Goal: Task Accomplishment & Management: Use online tool/utility

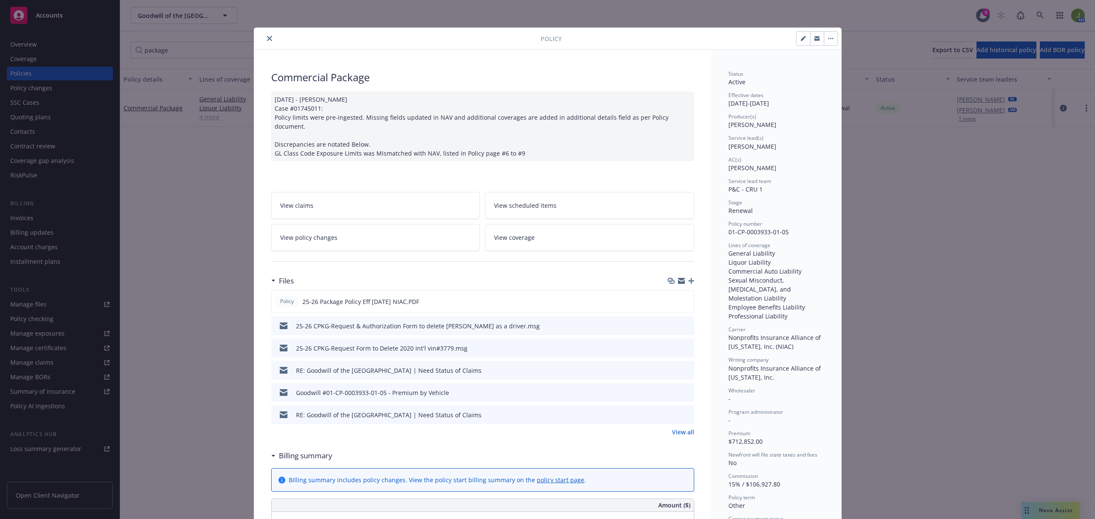
click at [269, 40] on button "close" at bounding box center [269, 38] width 10 height 10
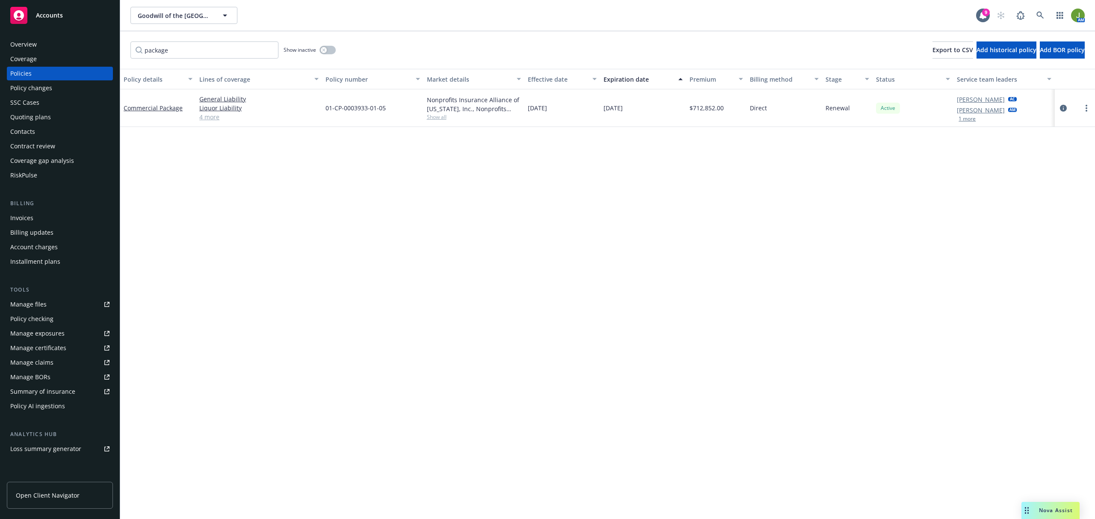
click at [31, 69] on div "Policies" at bounding box center [59, 74] width 99 height 14
drag, startPoint x: 202, startPoint y: 56, endPoint x: 114, endPoint y: 55, distance: 88.6
click at [114, 55] on div "Accounts Overview Coverage Policies Policy changes SSC Cases Quoting plans Cont…" at bounding box center [547, 259] width 1095 height 519
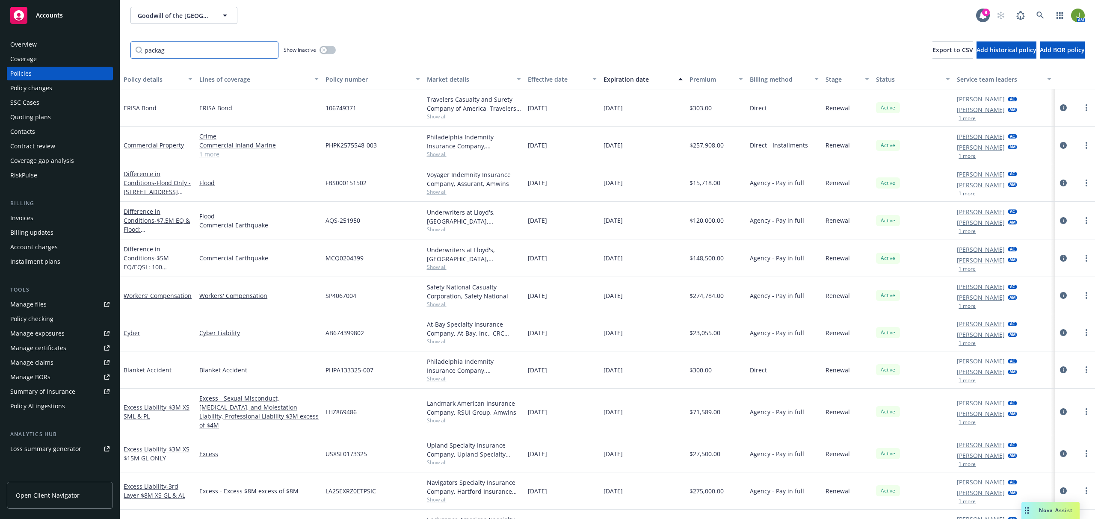
type input "package"
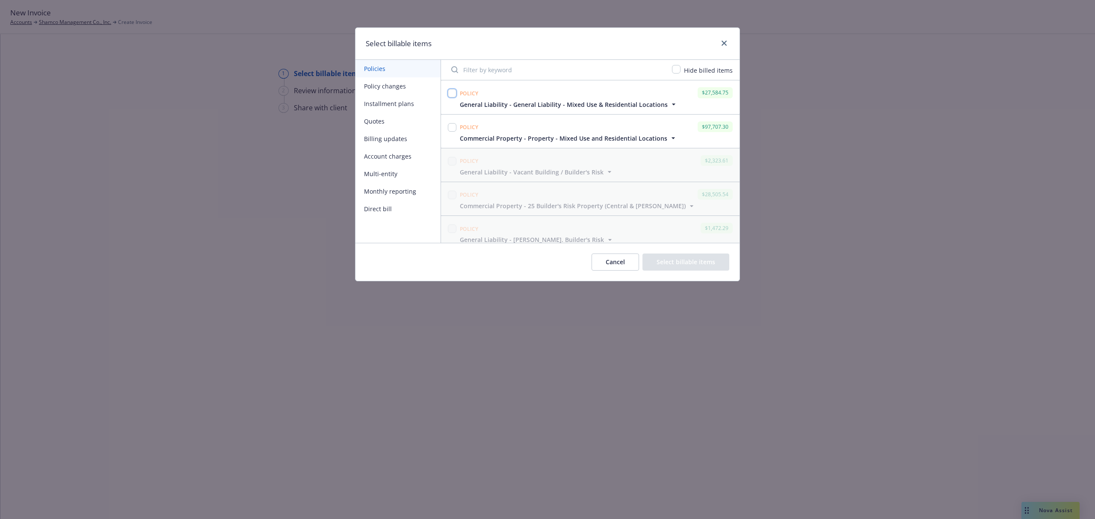
click at [450, 93] on input "checkbox" at bounding box center [452, 93] width 9 height 9
checkbox input "true"
click at [452, 128] on input "checkbox" at bounding box center [452, 127] width 9 height 9
checkbox input "true"
click at [667, 260] on button "Select billable items" at bounding box center [686, 262] width 87 height 17
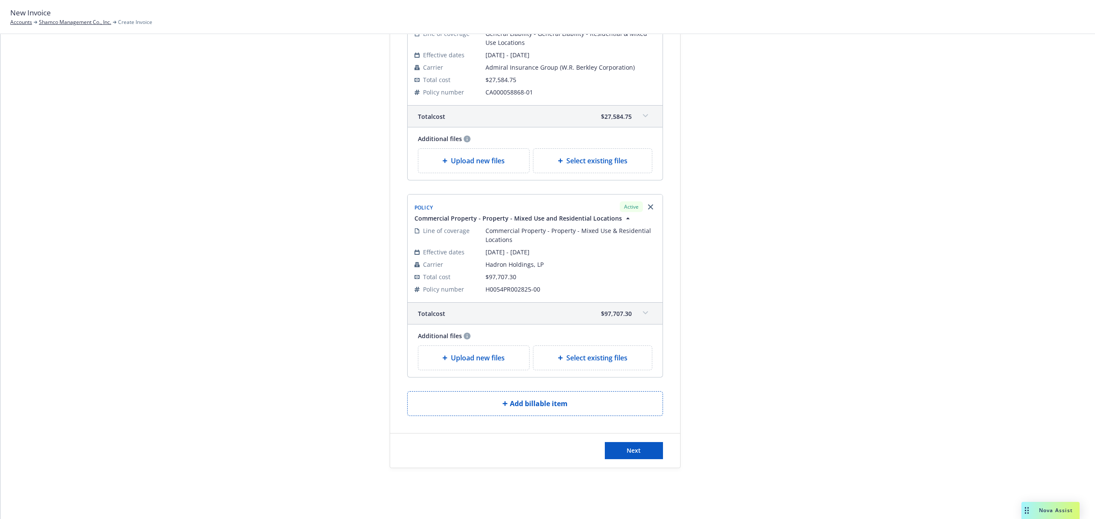
scroll to position [122, 0]
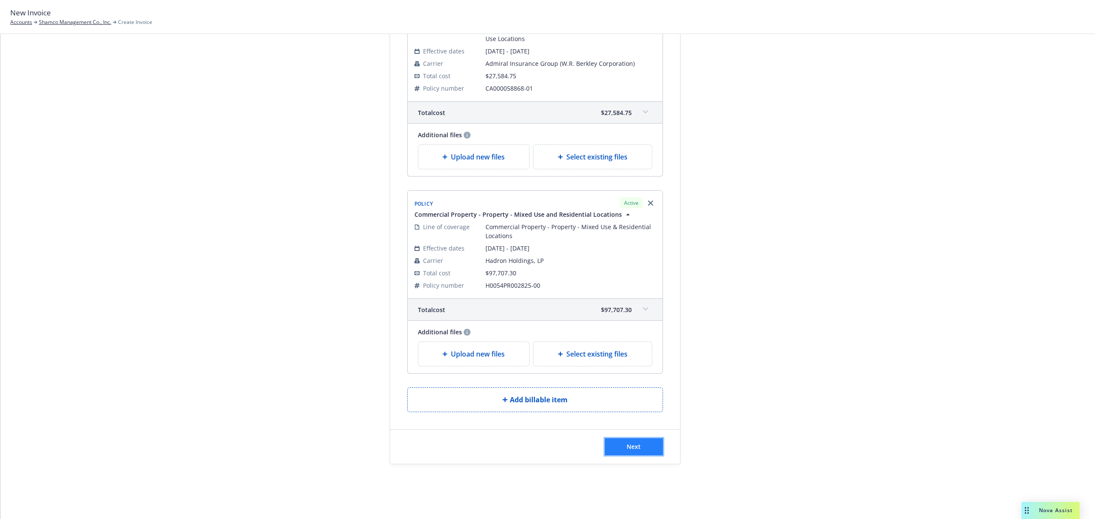
click at [647, 448] on button "Next" at bounding box center [634, 447] width 58 height 17
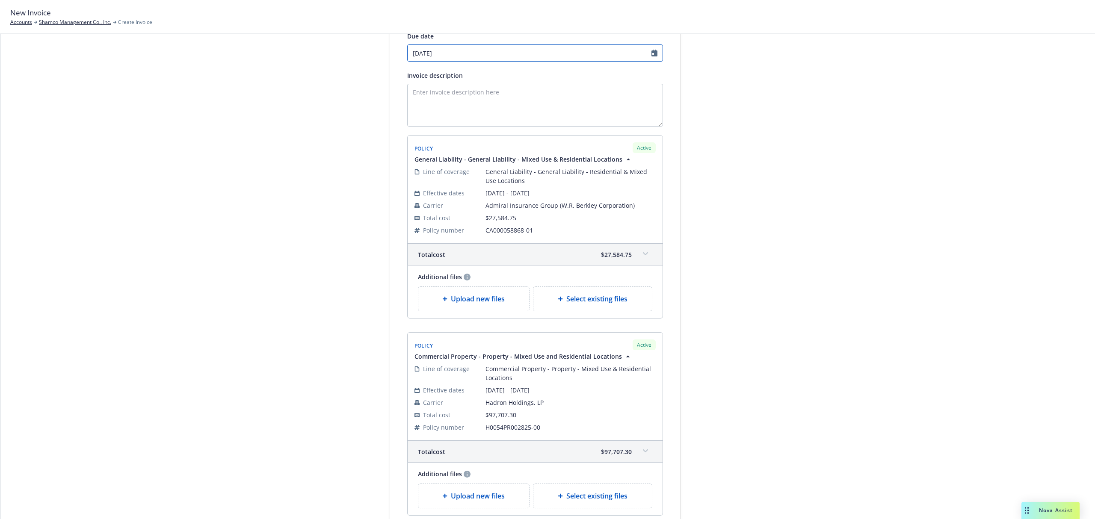
select select "October"
select select "2025"
click at [474, 55] on input "10/29/2025" at bounding box center [535, 52] width 256 height 17
click at [478, 132] on span "24" at bounding box center [480, 137] width 12 height 11
type input "[DATE]"
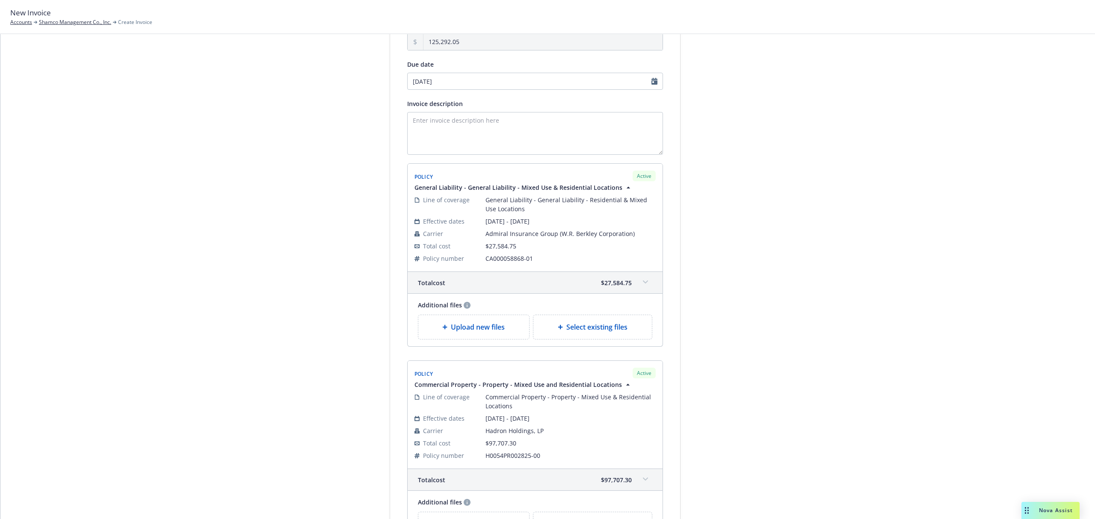
scroll to position [228, 0]
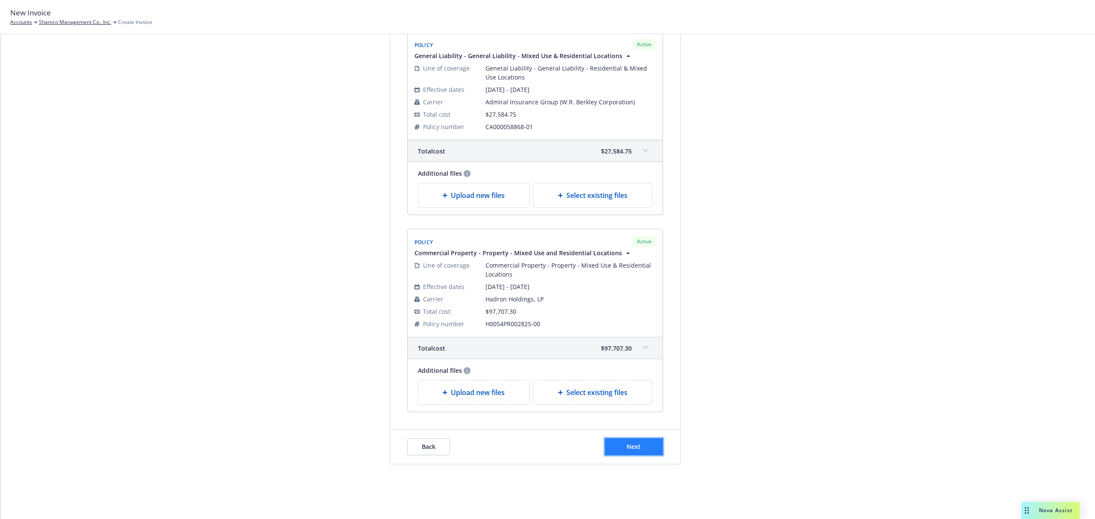
click at [638, 447] on button "Next" at bounding box center [634, 447] width 58 height 17
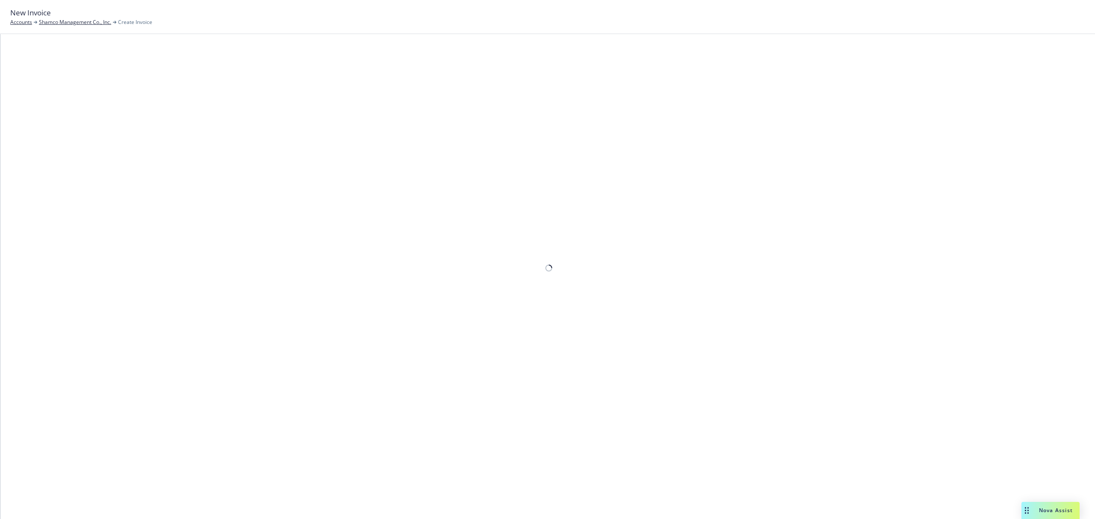
scroll to position [50, 0]
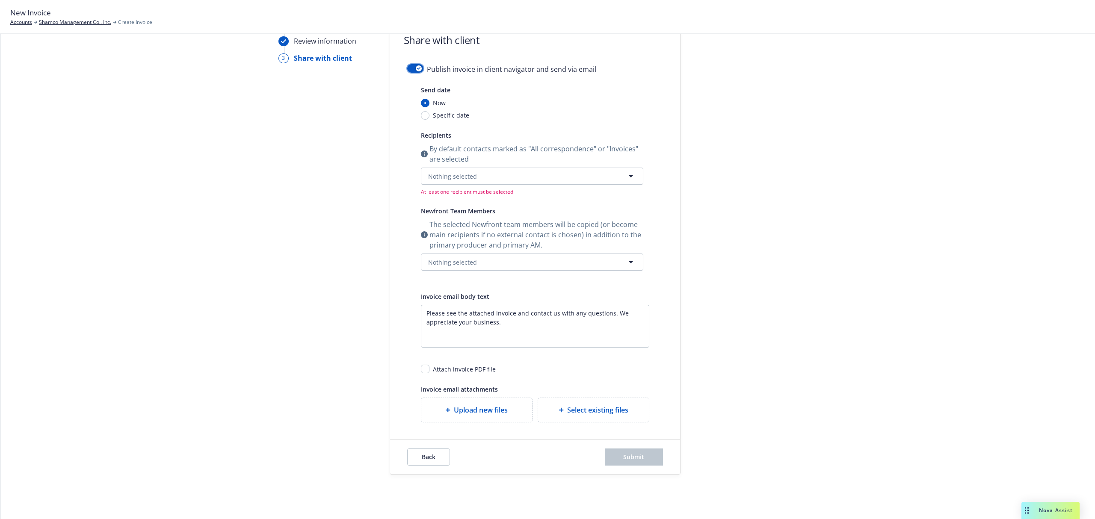
click at [408, 68] on button "button" at bounding box center [415, 68] width 16 height 9
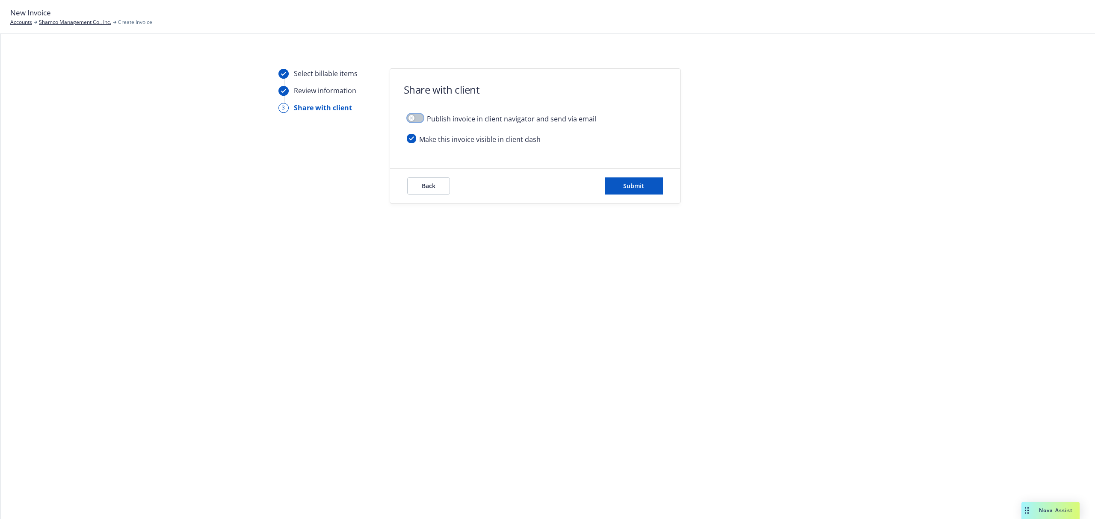
scroll to position [0, 0]
click at [411, 136] on input "checkbox" at bounding box center [411, 138] width 9 height 9
checkbox input "false"
drag, startPoint x: 635, startPoint y: 185, endPoint x: 617, endPoint y: 192, distance: 19.6
click at [617, 192] on button "Submit" at bounding box center [634, 186] width 58 height 17
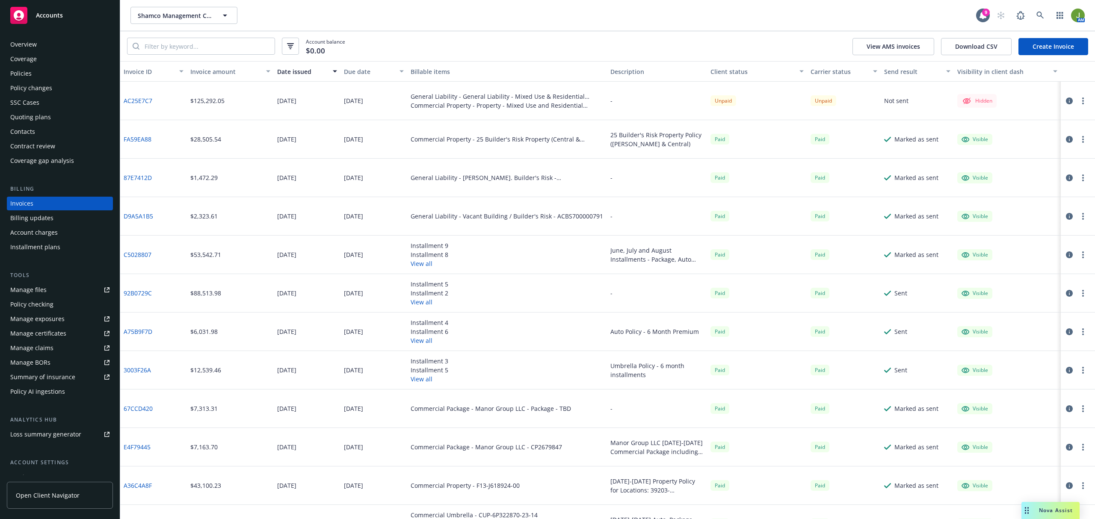
click at [1082, 99] on circle "button" at bounding box center [1083, 99] width 2 height 2
click at [1045, 163] on link "Make it visible in client dash" at bounding box center [1024, 169] width 109 height 17
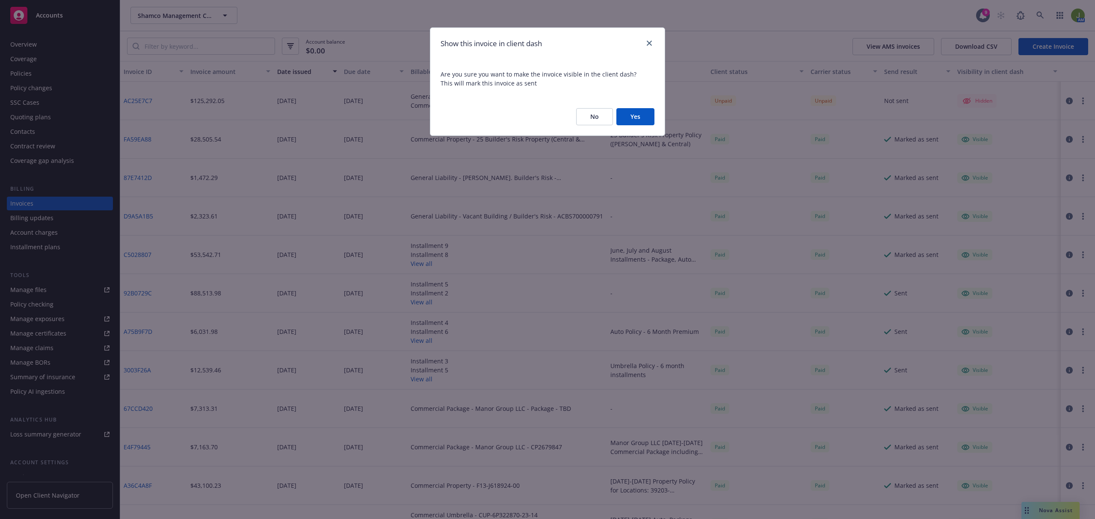
click at [620, 118] on button "Yes" at bounding box center [635, 116] width 38 height 17
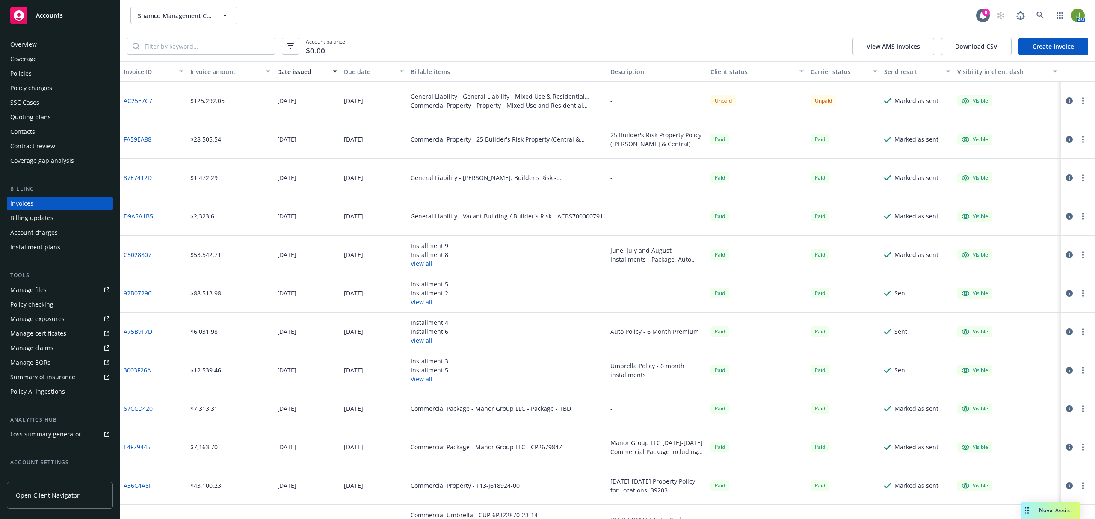
click at [1066, 103] on icon "button" at bounding box center [1069, 101] width 7 height 7
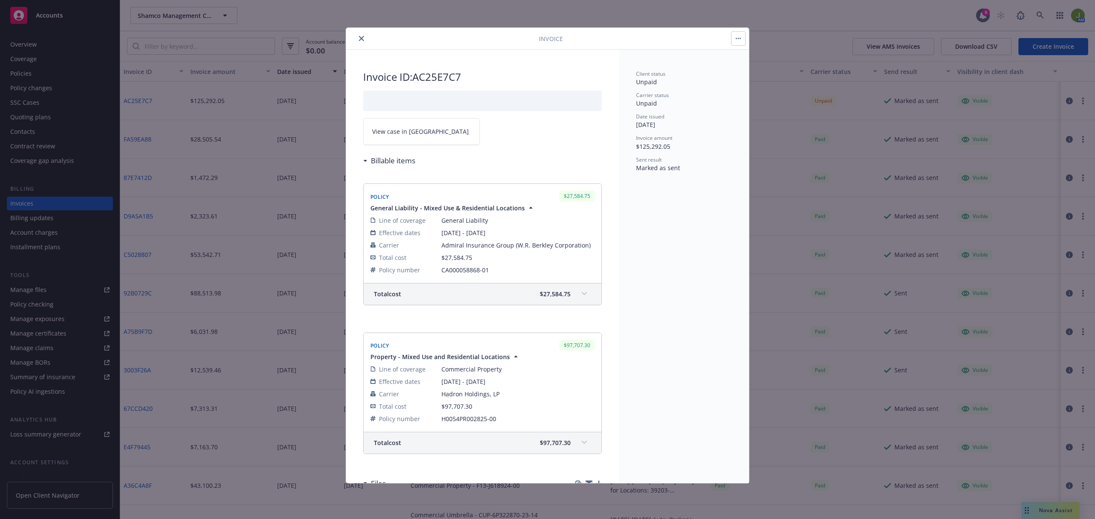
click at [578, 301] on span at bounding box center [585, 294] width 14 height 14
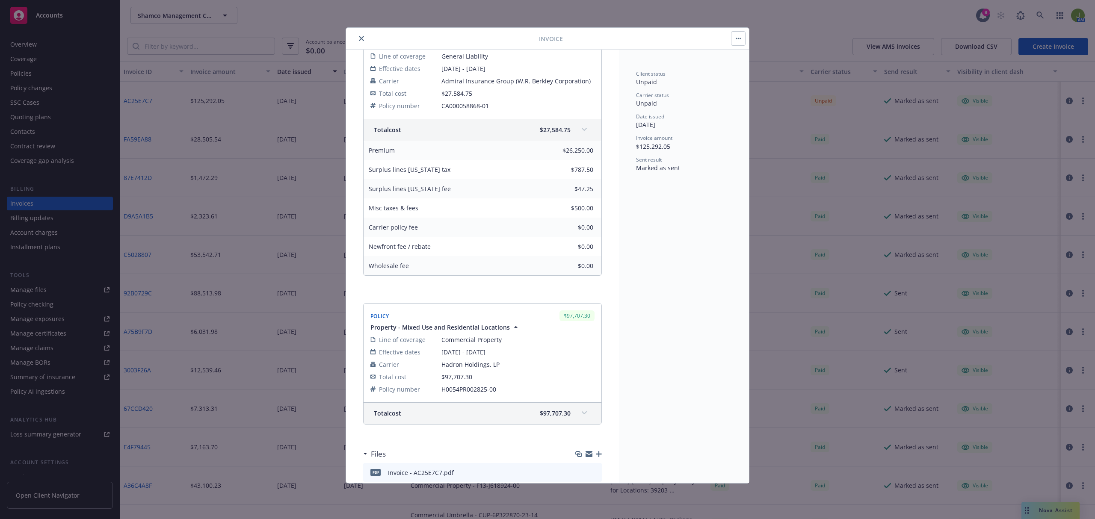
scroll to position [206, 0]
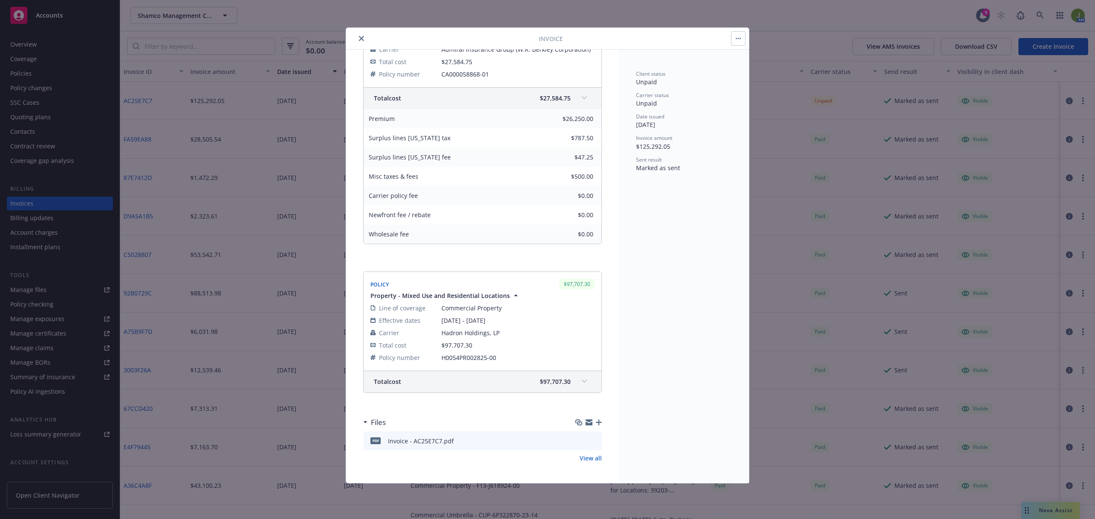
click at [582, 383] on icon at bounding box center [584, 381] width 5 height 3
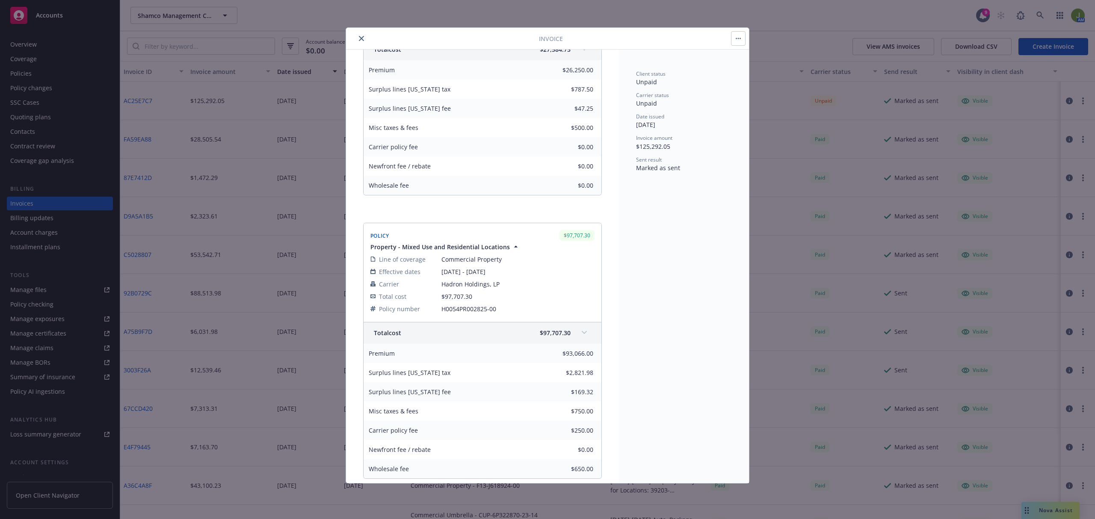
scroll to position [263, 0]
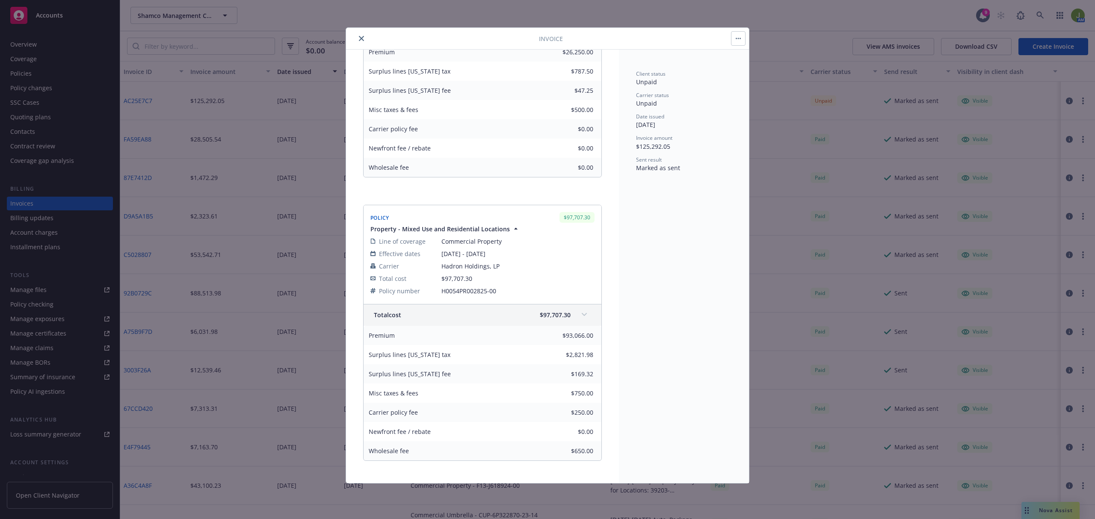
click at [360, 39] on icon "close" at bounding box center [361, 38] width 5 height 5
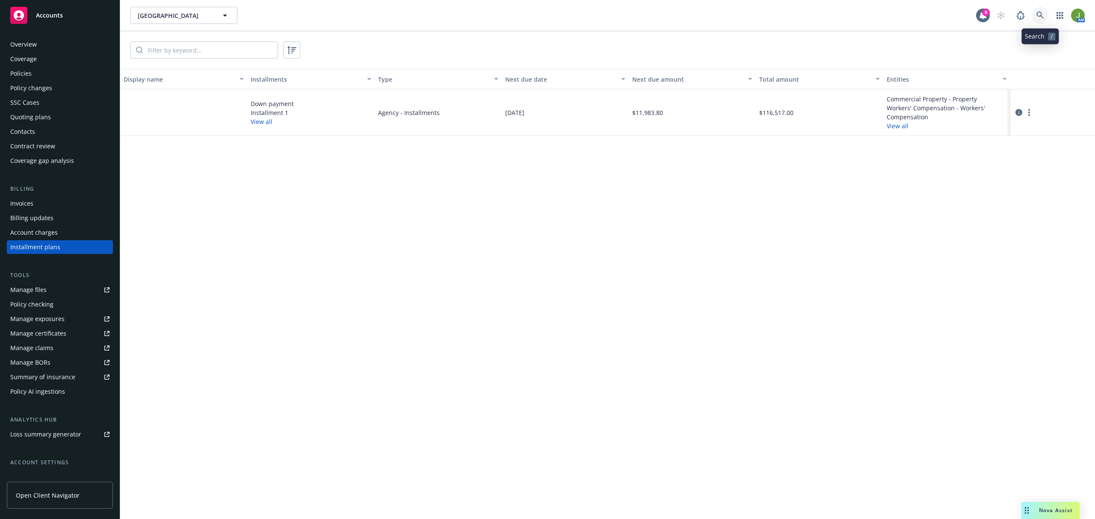
click at [1039, 18] on icon at bounding box center [1041, 16] width 8 height 8
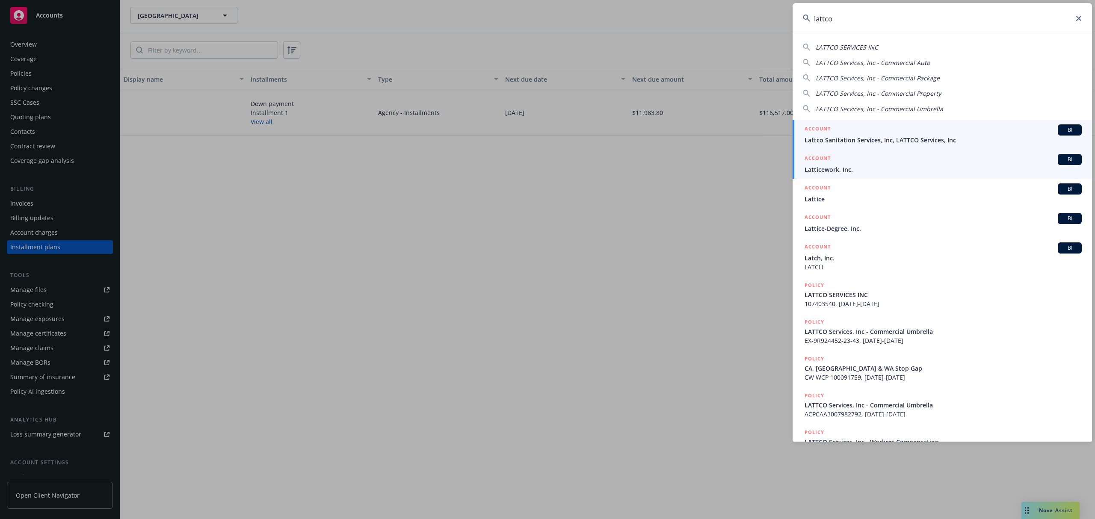
type input "lattco"
click at [848, 145] on link "ACCOUNT BI Lattco Sanitation Services, Inc, LATTCO Services, Inc" at bounding box center [942, 135] width 299 height 30
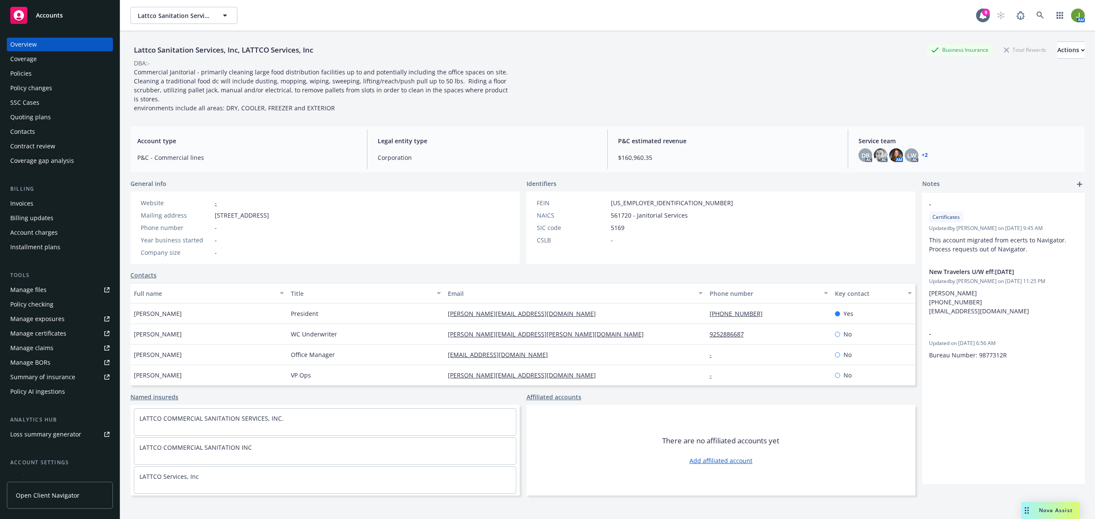
click at [59, 77] on div "Policies" at bounding box center [59, 74] width 99 height 14
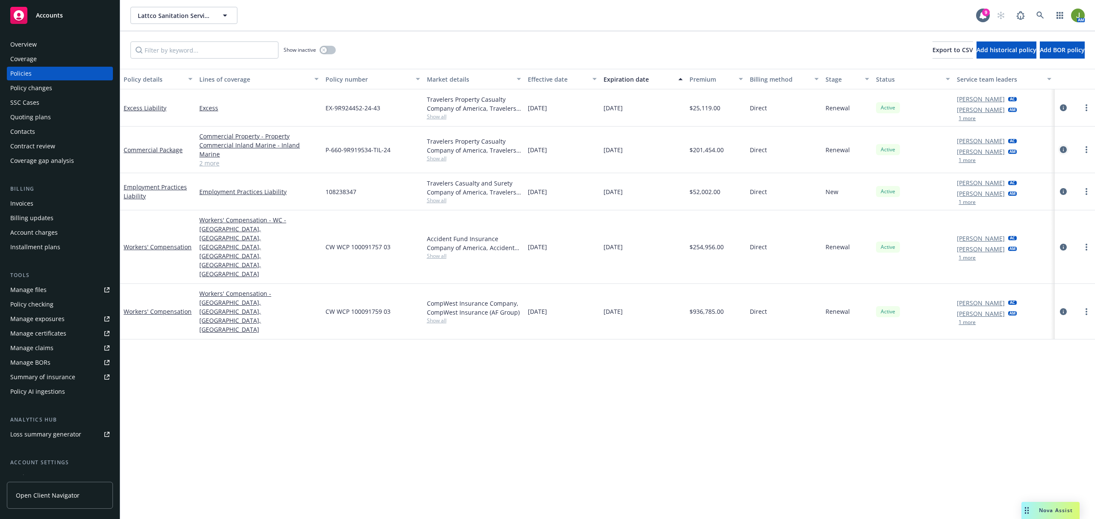
click at [1064, 146] on icon "circleInformation" at bounding box center [1063, 149] width 7 height 7
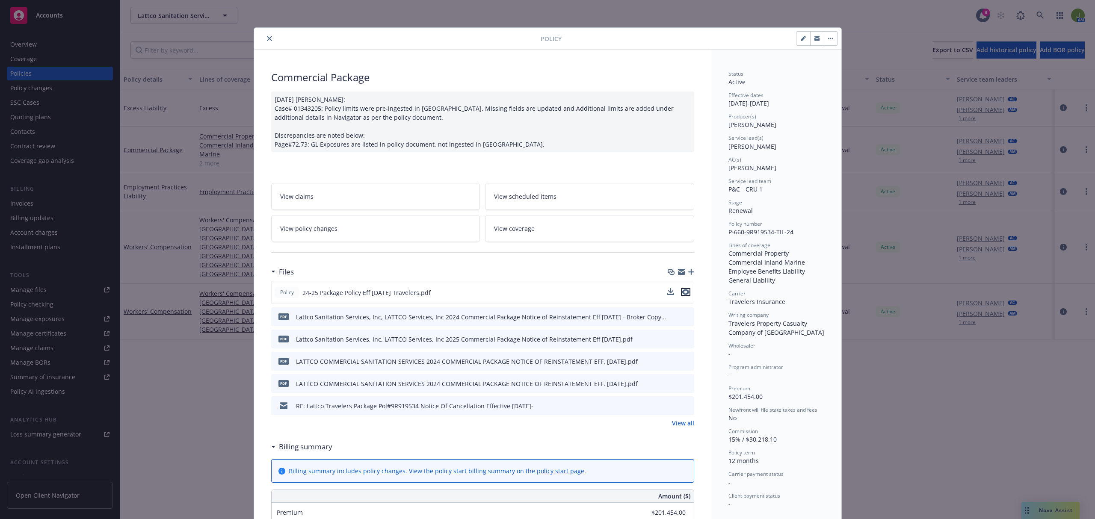
click at [682, 291] on icon "preview file" at bounding box center [686, 292] width 8 height 6
click at [266, 35] on button "close" at bounding box center [269, 38] width 10 height 10
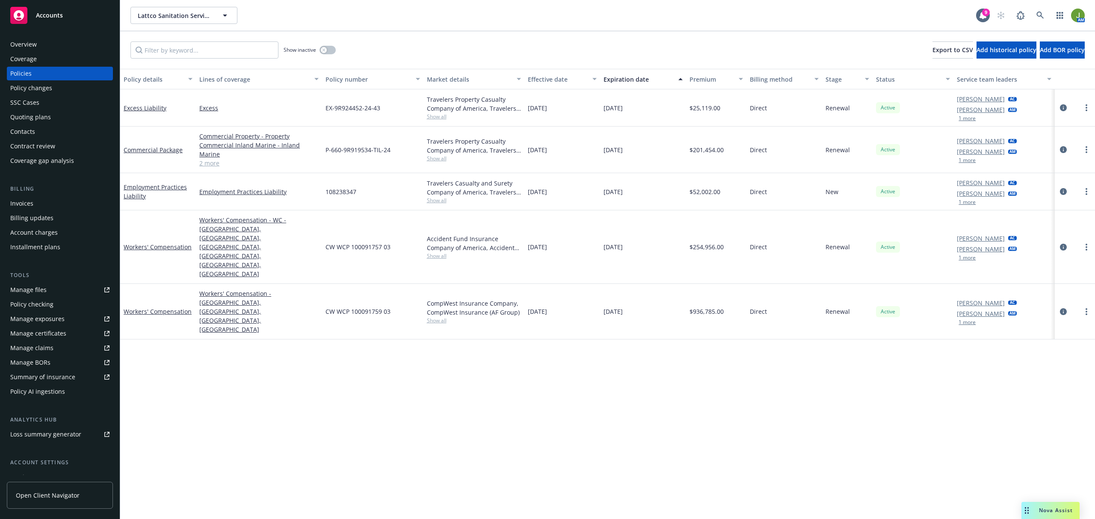
click at [45, 116] on div "Quoting plans" at bounding box center [30, 117] width 41 height 14
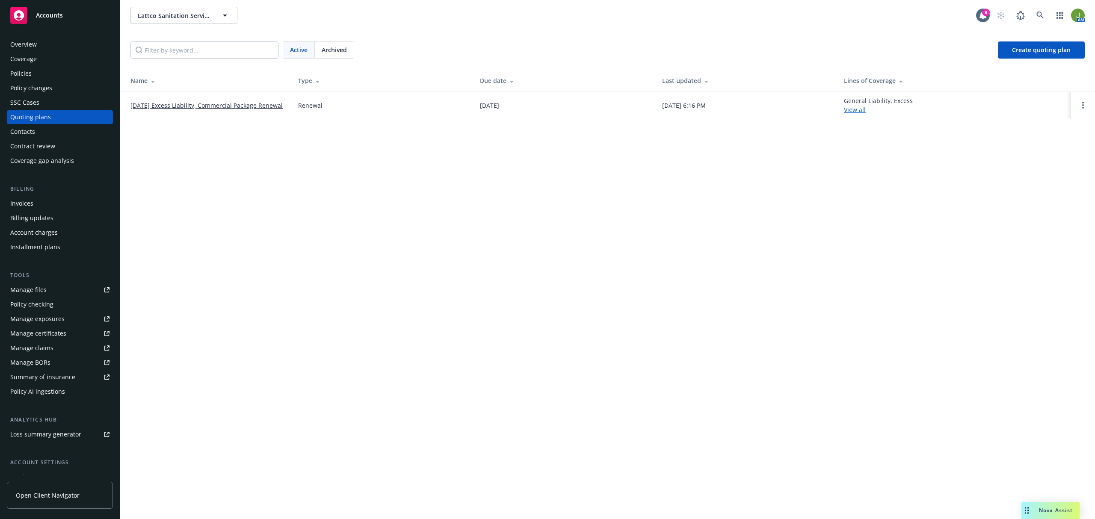
click at [202, 105] on link "[DATE] Excess Liability, Commercial Package Renewal" at bounding box center [206, 105] width 152 height 9
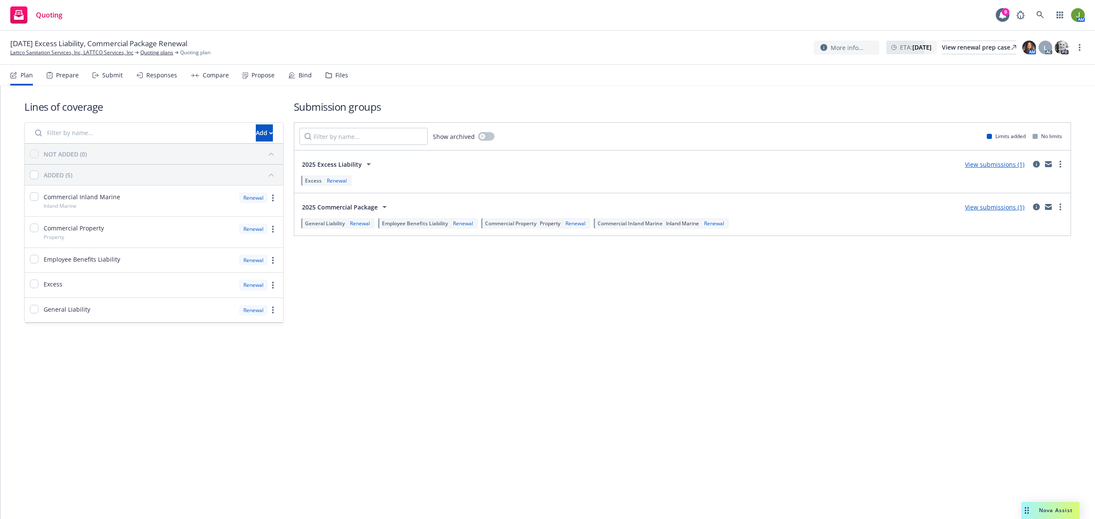
click at [346, 79] on nav "Plan Prepare Submit Responses Compare Propose Bind Files" at bounding box center [547, 75] width 1075 height 21
click at [335, 76] on div "Files" at bounding box center [341, 75] width 13 height 7
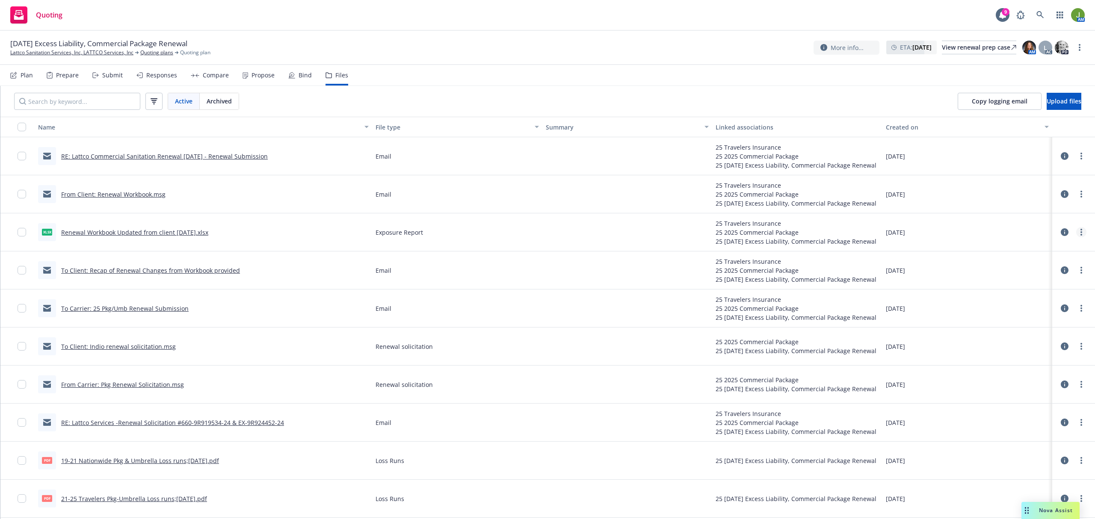
click at [1081, 233] on icon "more" at bounding box center [1082, 232] width 2 height 7
click at [1048, 267] on link "Download" at bounding box center [1035, 267] width 85 height 17
click at [156, 52] on link "Quoting plans" at bounding box center [156, 53] width 33 height 8
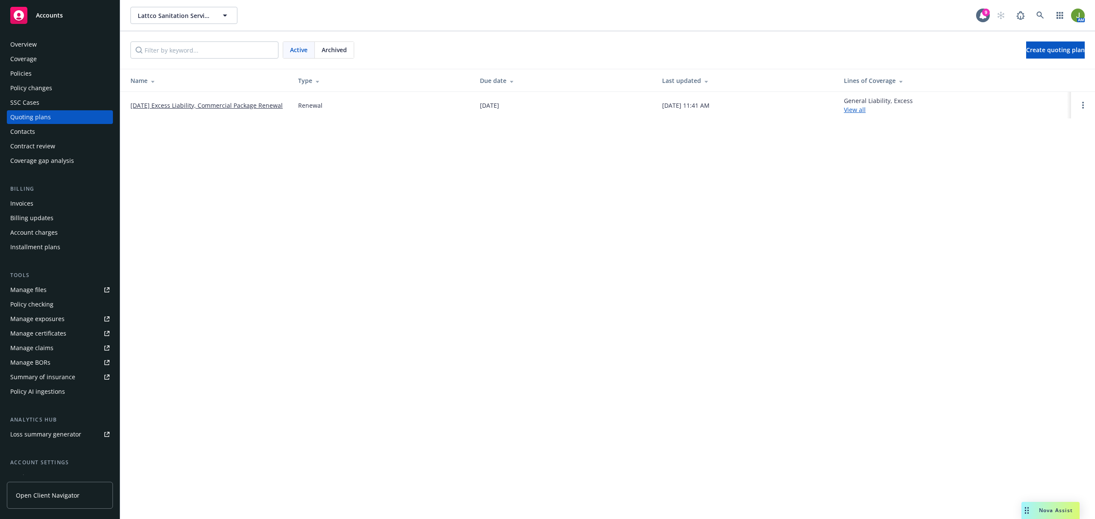
click at [167, 108] on link "[DATE] Excess Liability, Commercial Package Renewal" at bounding box center [206, 105] width 152 height 9
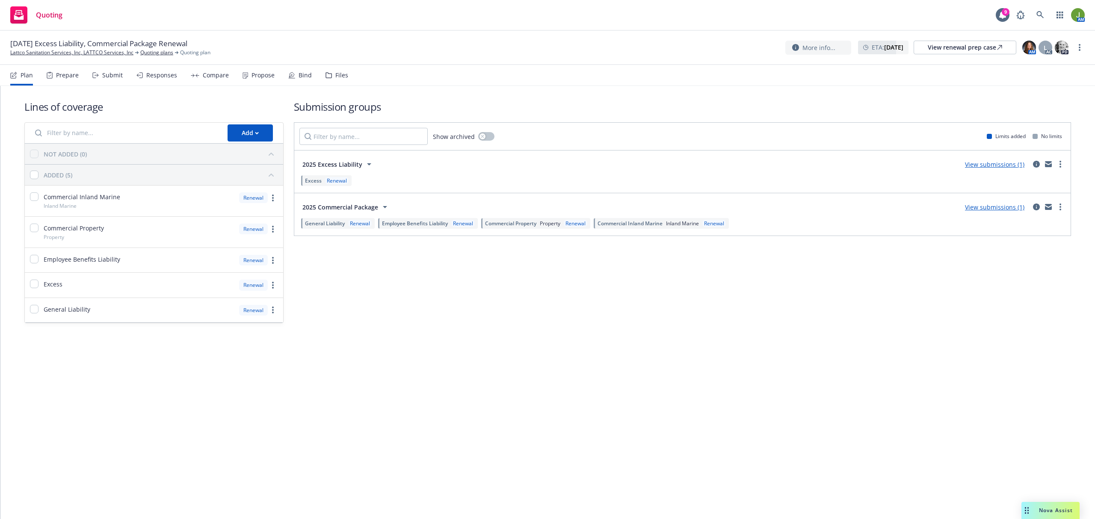
click at [209, 73] on div "Compare" at bounding box center [216, 75] width 26 height 7
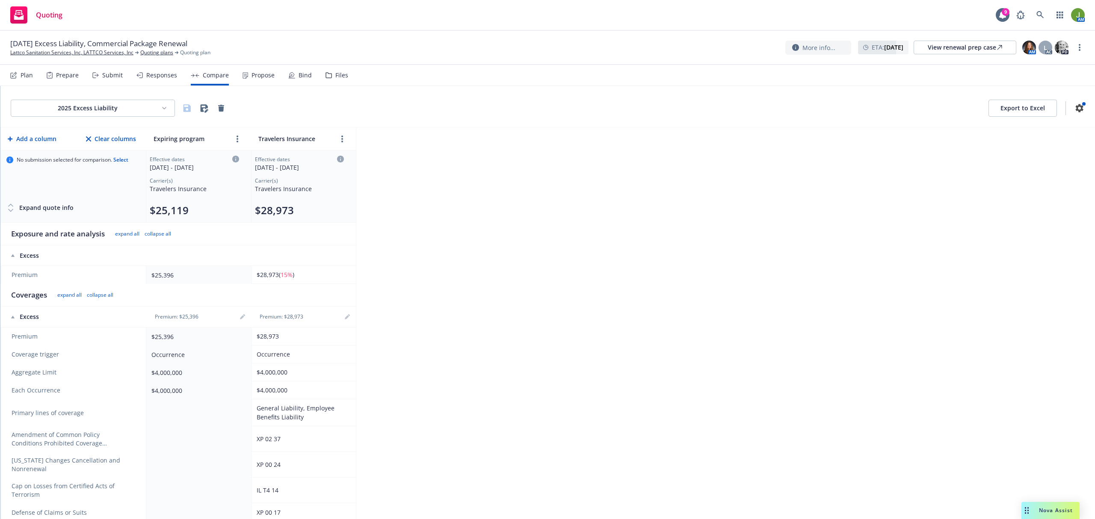
click at [151, 108] on html "Quoting 9 AM [DATE] Excess Liability, Commercial Package Renewal Lattco Sanitat…" at bounding box center [547, 259] width 1095 height 519
click at [122, 137] on div "2025 Commercial Package" at bounding box center [94, 140] width 102 height 14
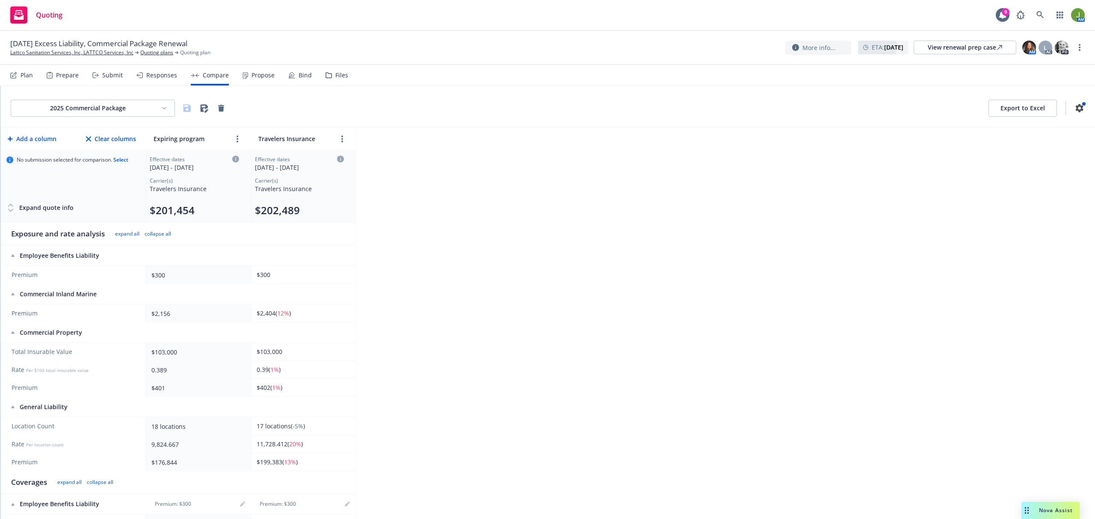
click at [992, 108] on button "Export to Excel" at bounding box center [1023, 108] width 68 height 17
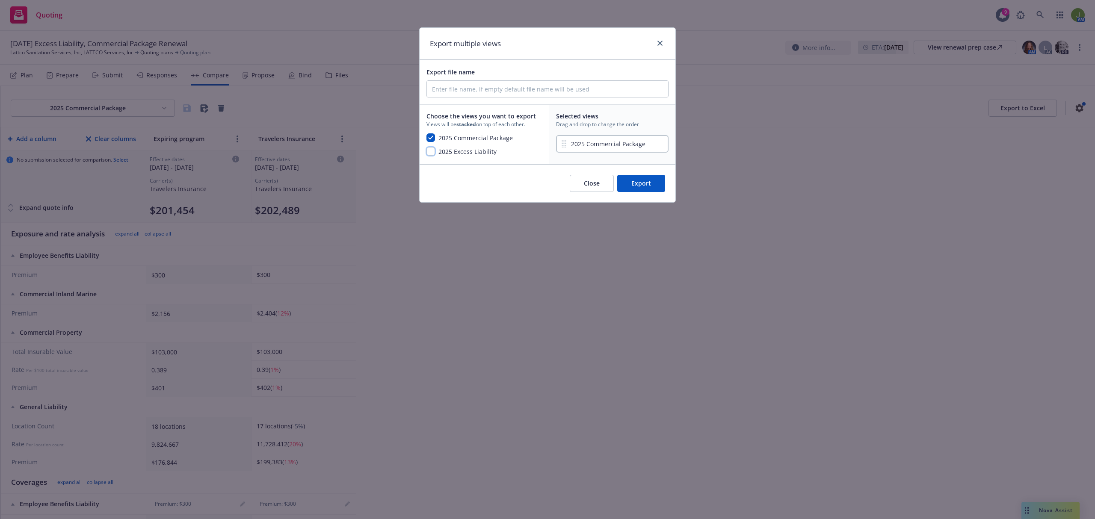
click at [429, 149] on input "checkbox" at bounding box center [431, 151] width 9 height 9
checkbox input "true"
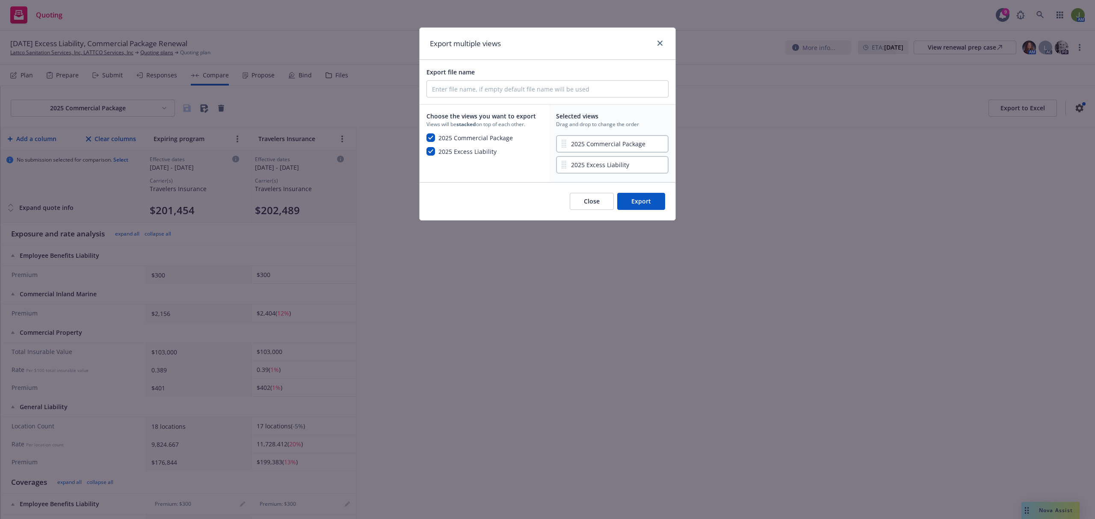
click at [647, 196] on button "Export" at bounding box center [641, 201] width 48 height 17
